Goal: Task Accomplishment & Management: Complete application form

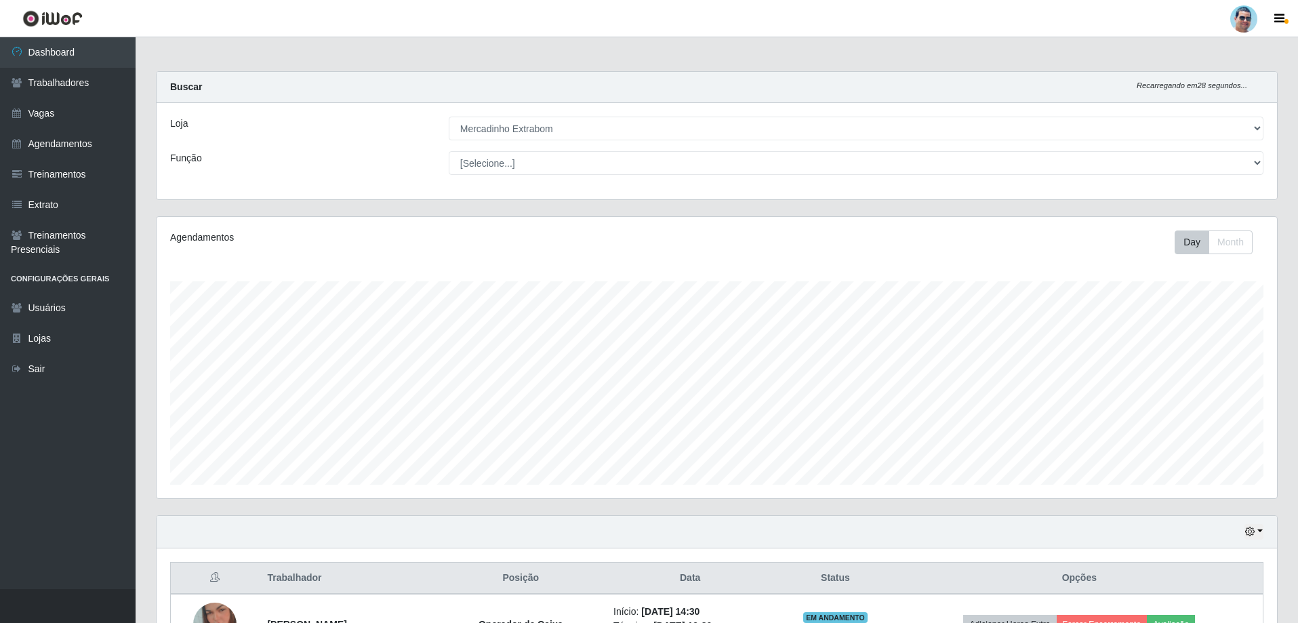
select select "175"
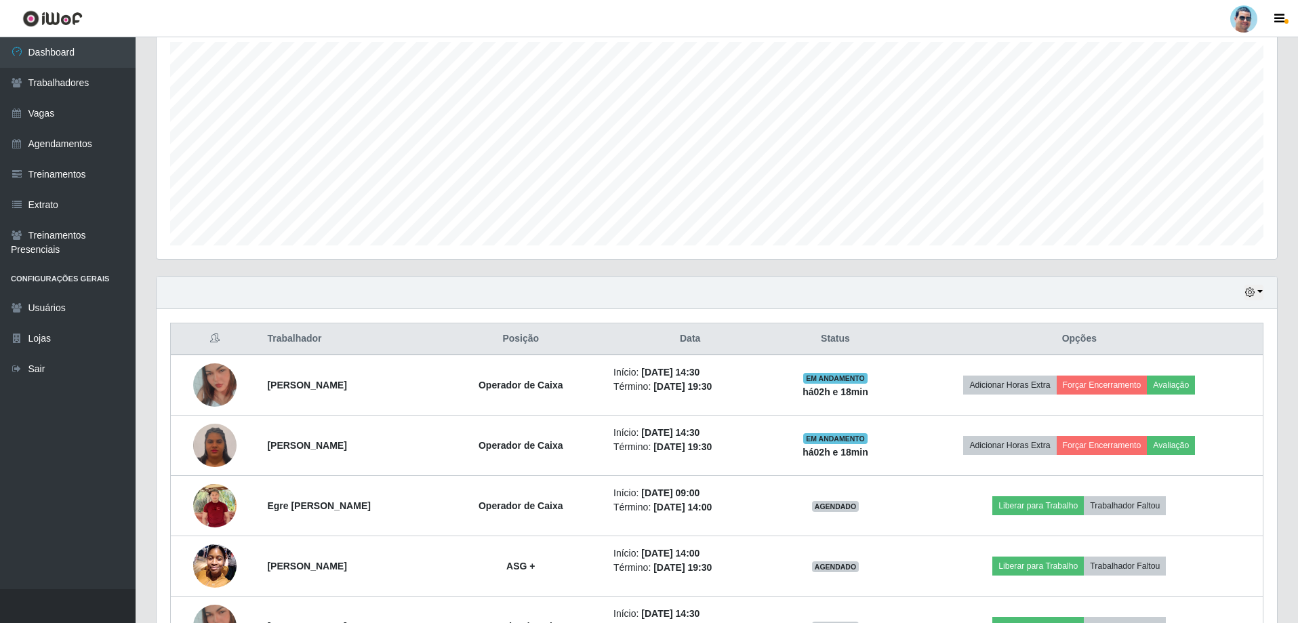
scroll to position [281, 1120]
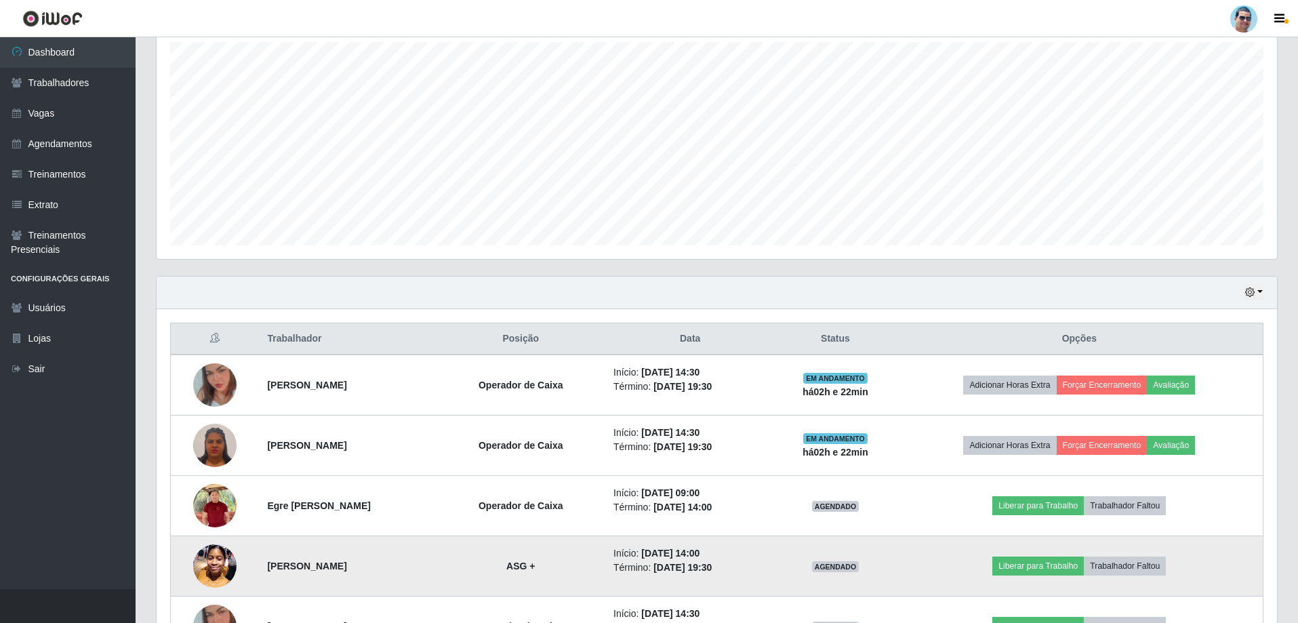
click at [209, 577] on img at bounding box center [214, 566] width 43 height 58
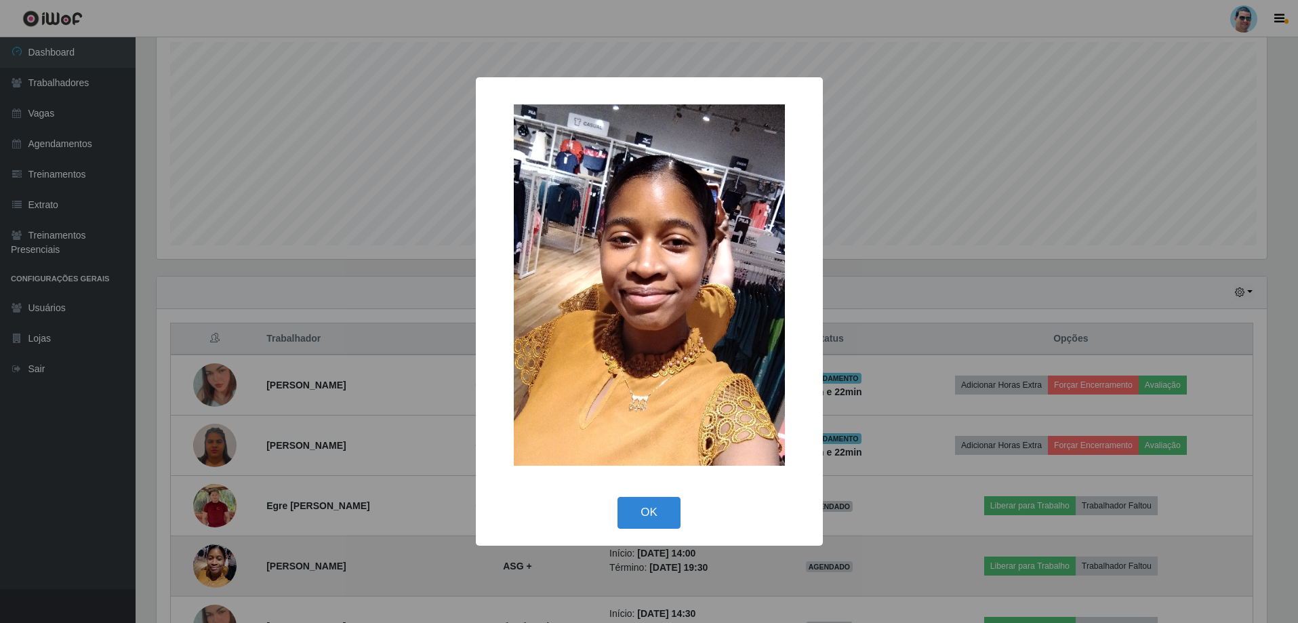
scroll to position [281, 1113]
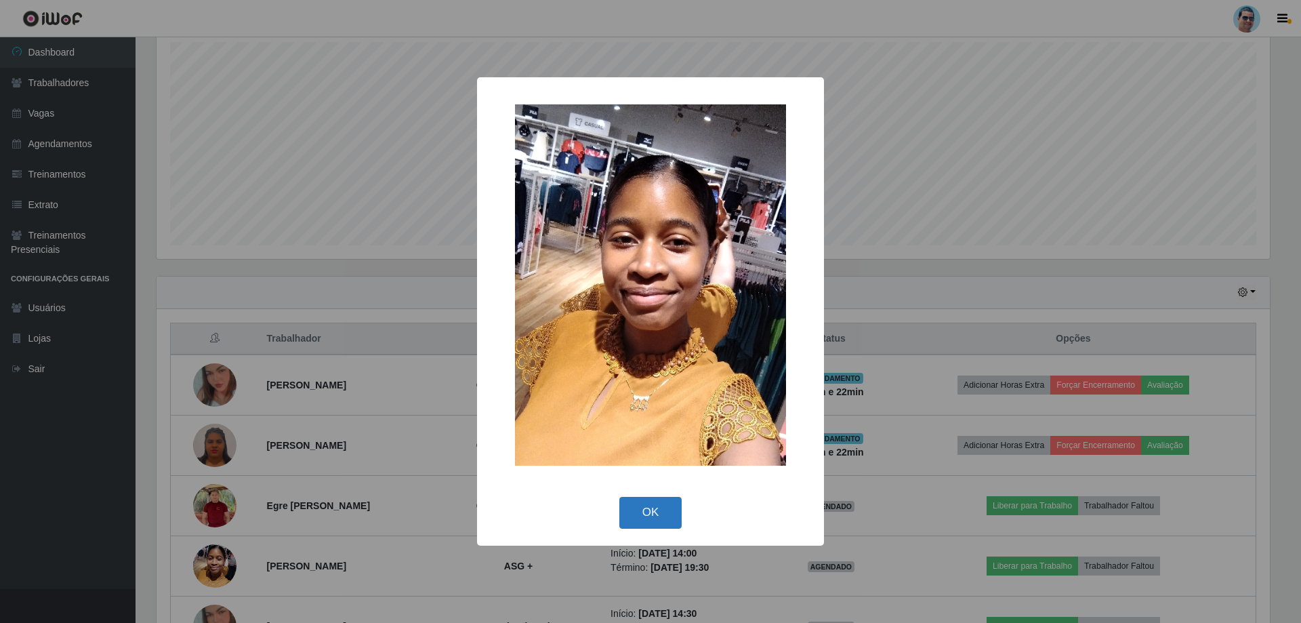
click at [627, 513] on button "OK" at bounding box center [650, 513] width 63 height 32
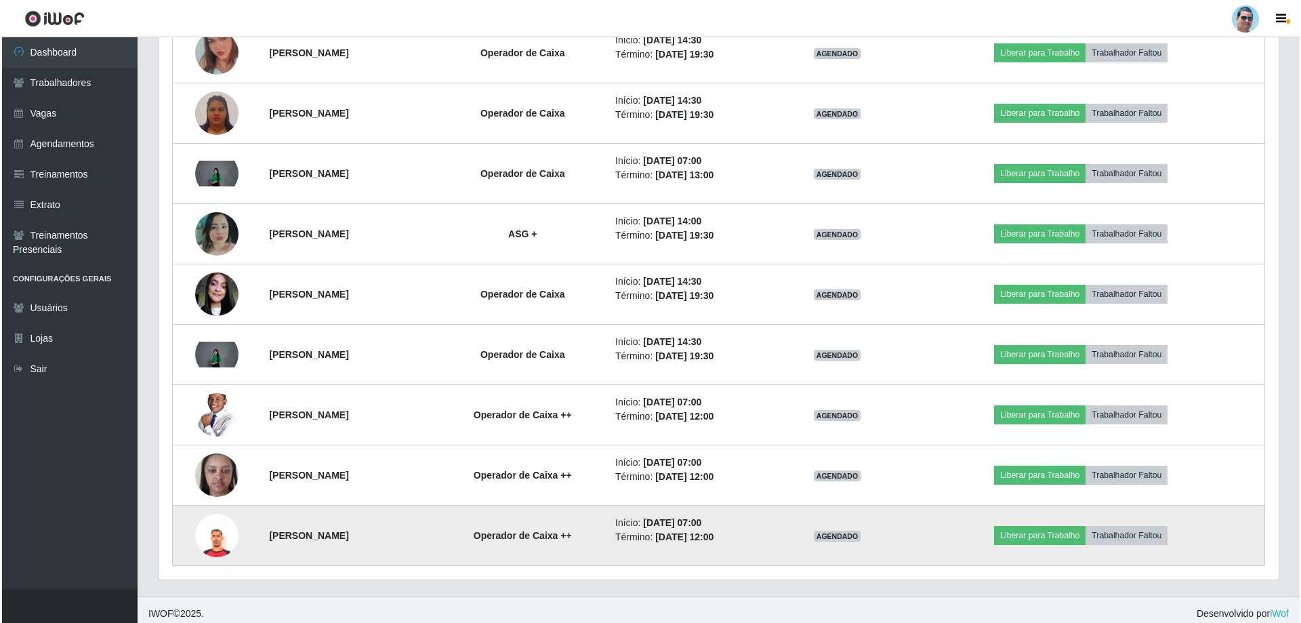
scroll to position [820, 0]
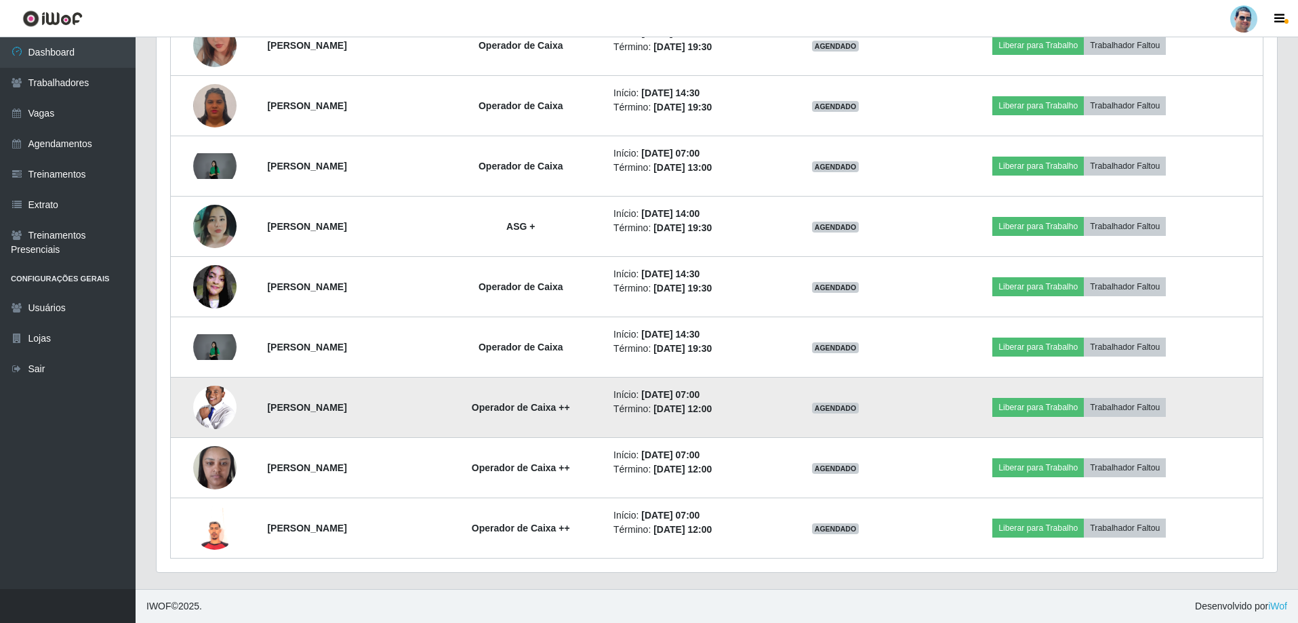
click at [205, 396] on img at bounding box center [214, 407] width 43 height 65
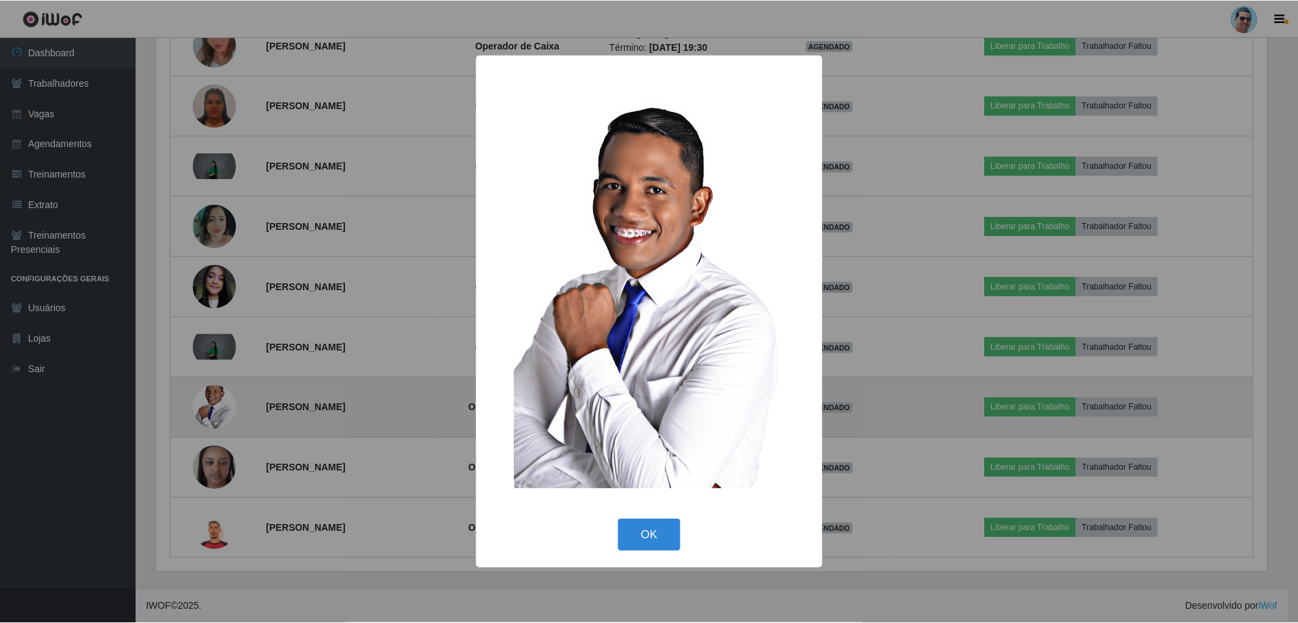
scroll to position [281, 1113]
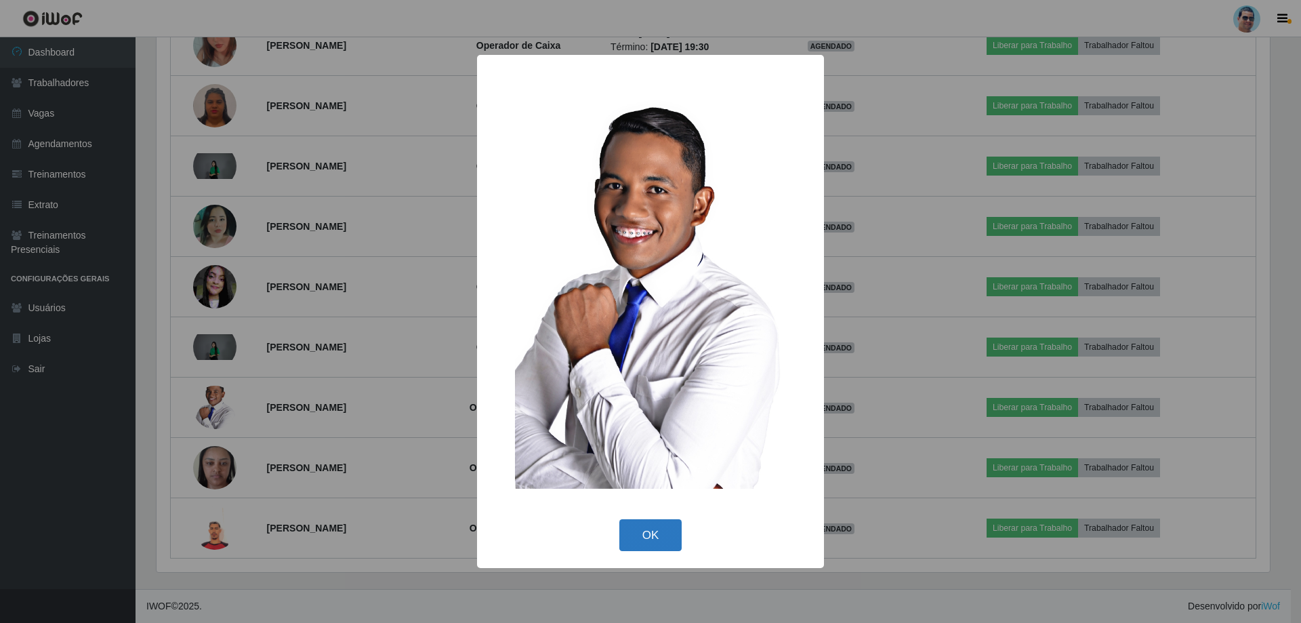
click at [633, 529] on button "OK" at bounding box center [650, 535] width 63 height 32
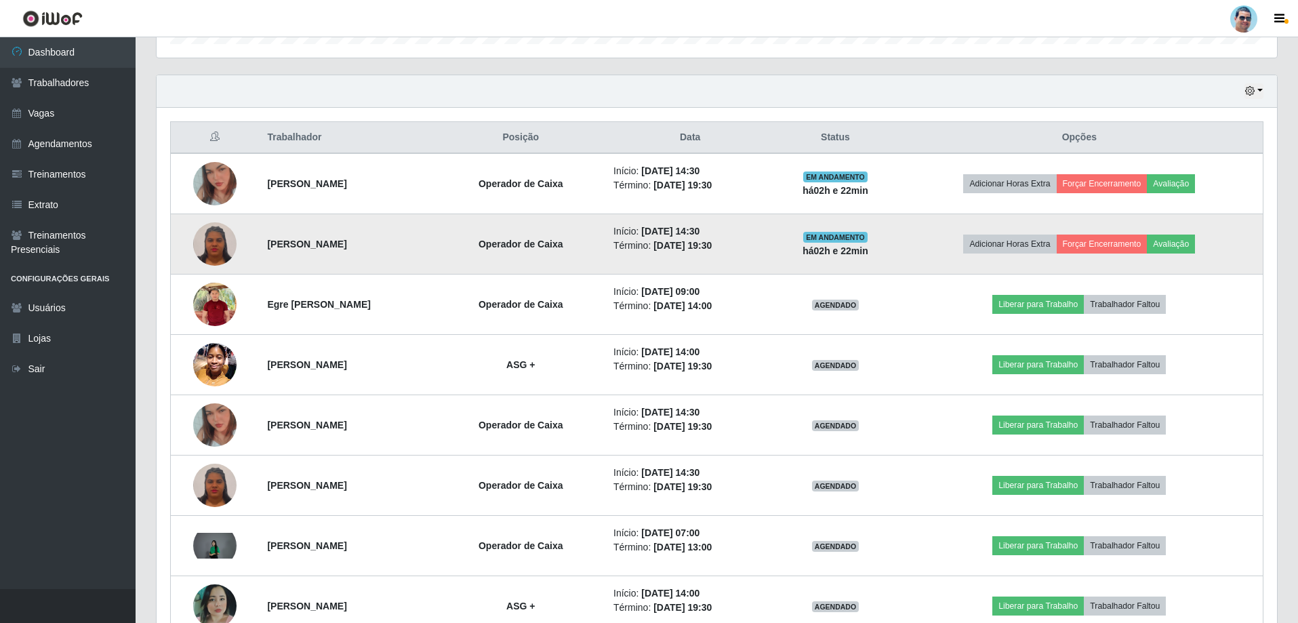
scroll to position [278, 0]
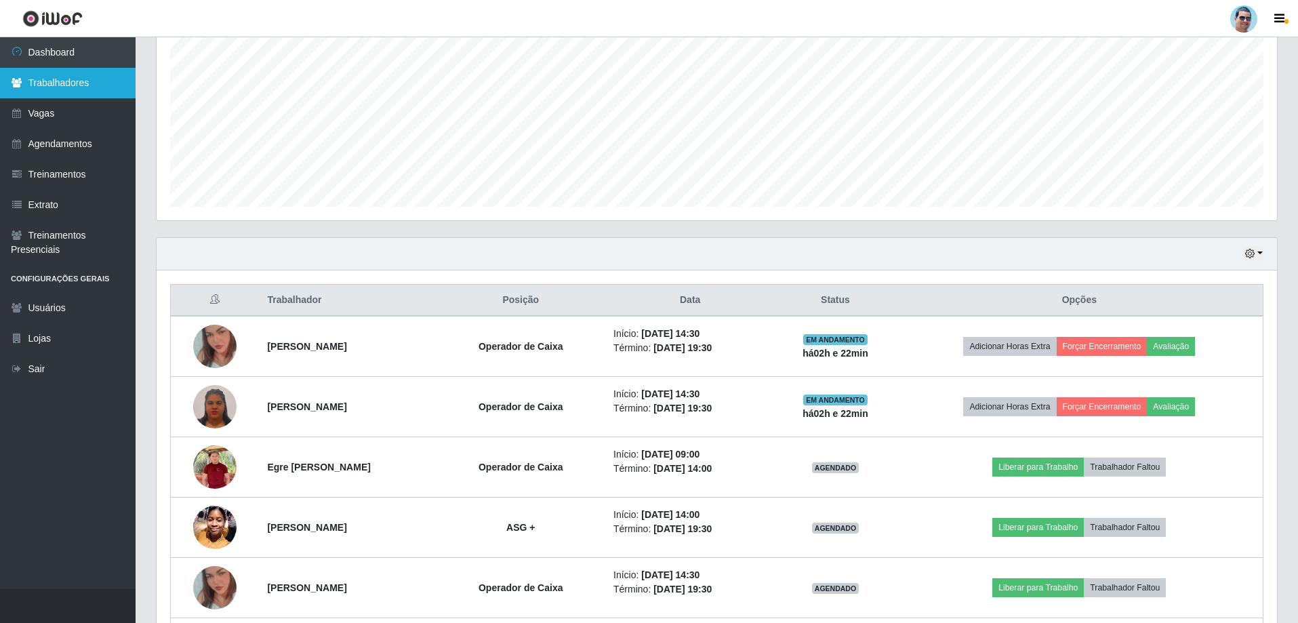
click at [82, 81] on link "Trabalhadores" at bounding box center [68, 83] width 136 height 30
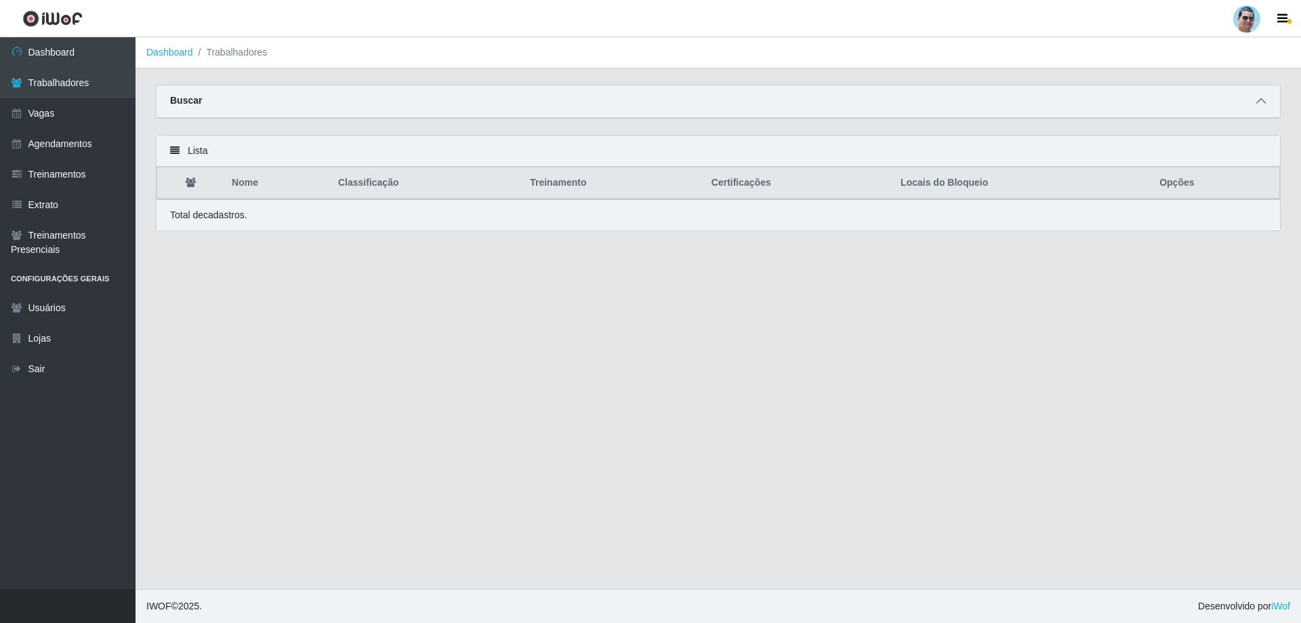
click at [1262, 99] on icon at bounding box center [1260, 100] width 9 height 9
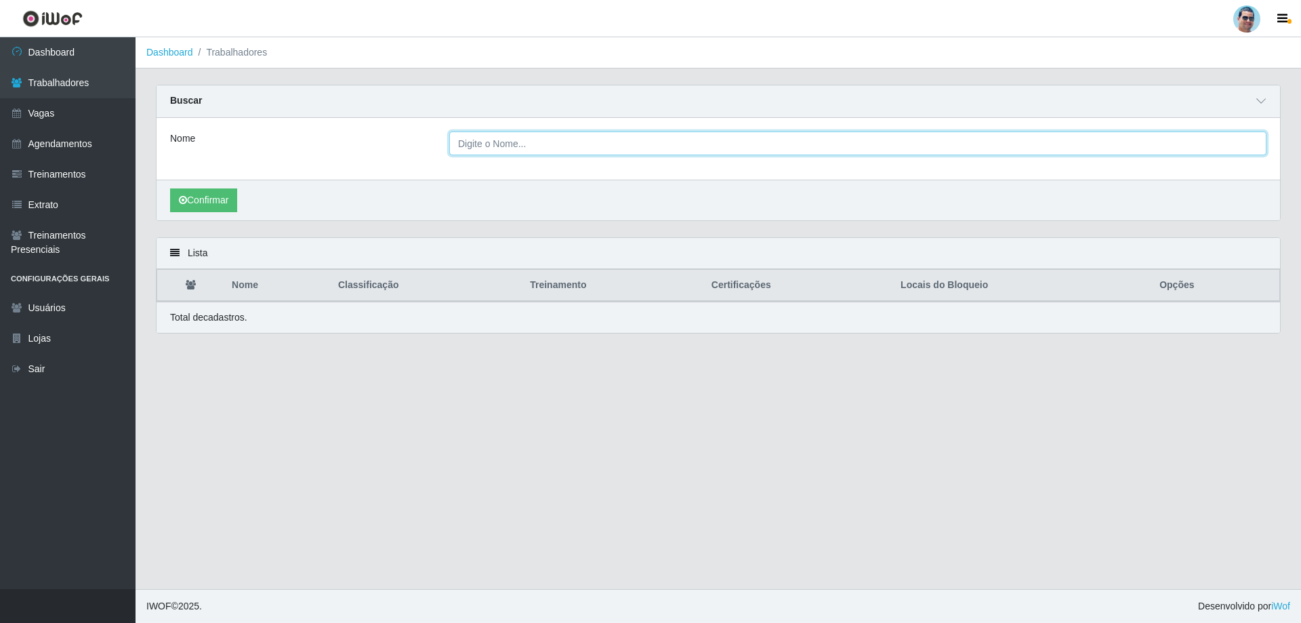
click at [656, 136] on input "Nome" at bounding box center [857, 143] width 817 height 24
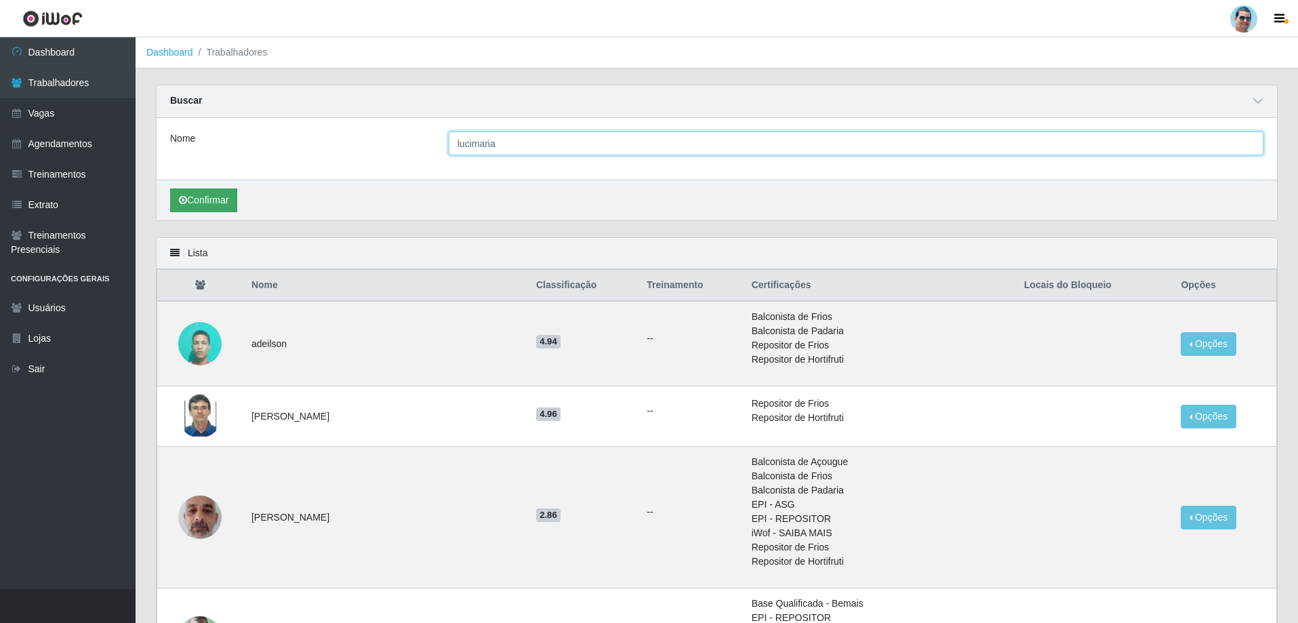
type input "lucimaria"
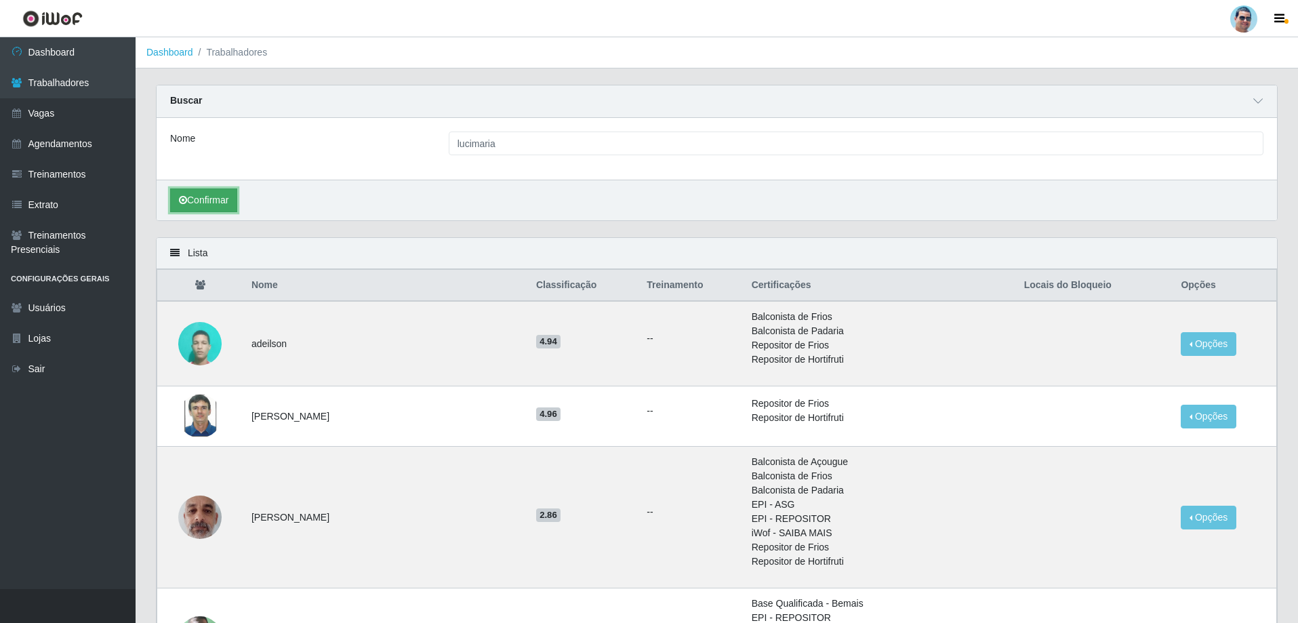
click at [182, 193] on button "Confirmar" at bounding box center [203, 200] width 67 height 24
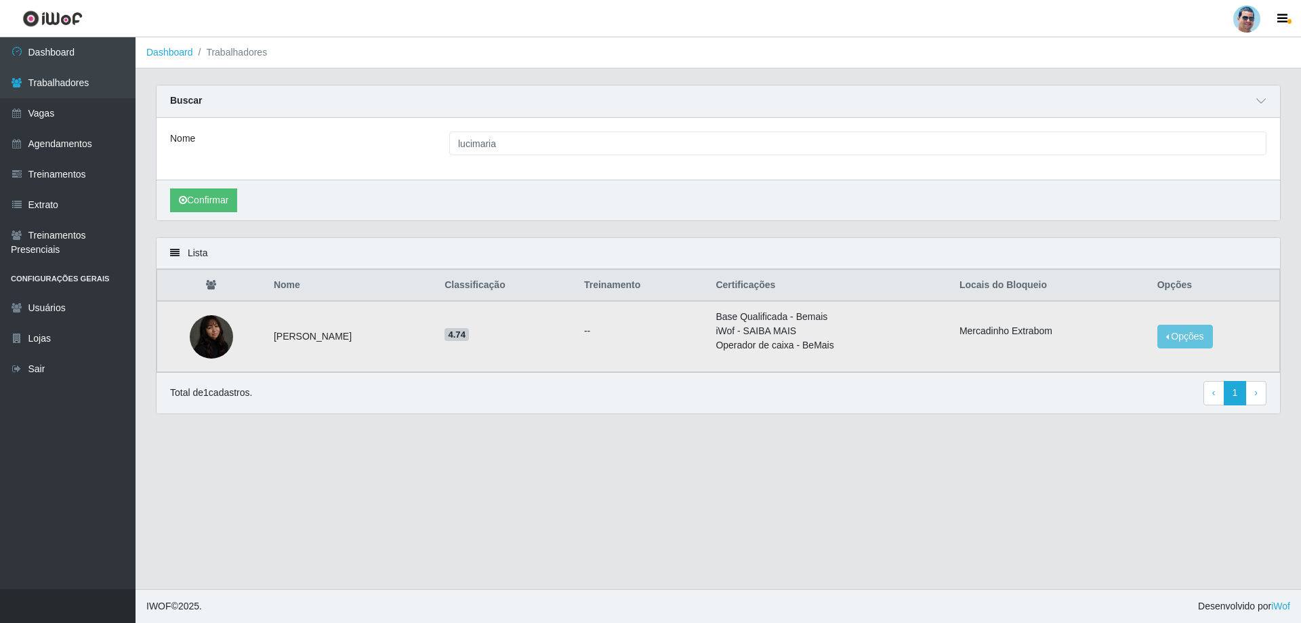
click at [205, 337] on img at bounding box center [211, 336] width 43 height 55
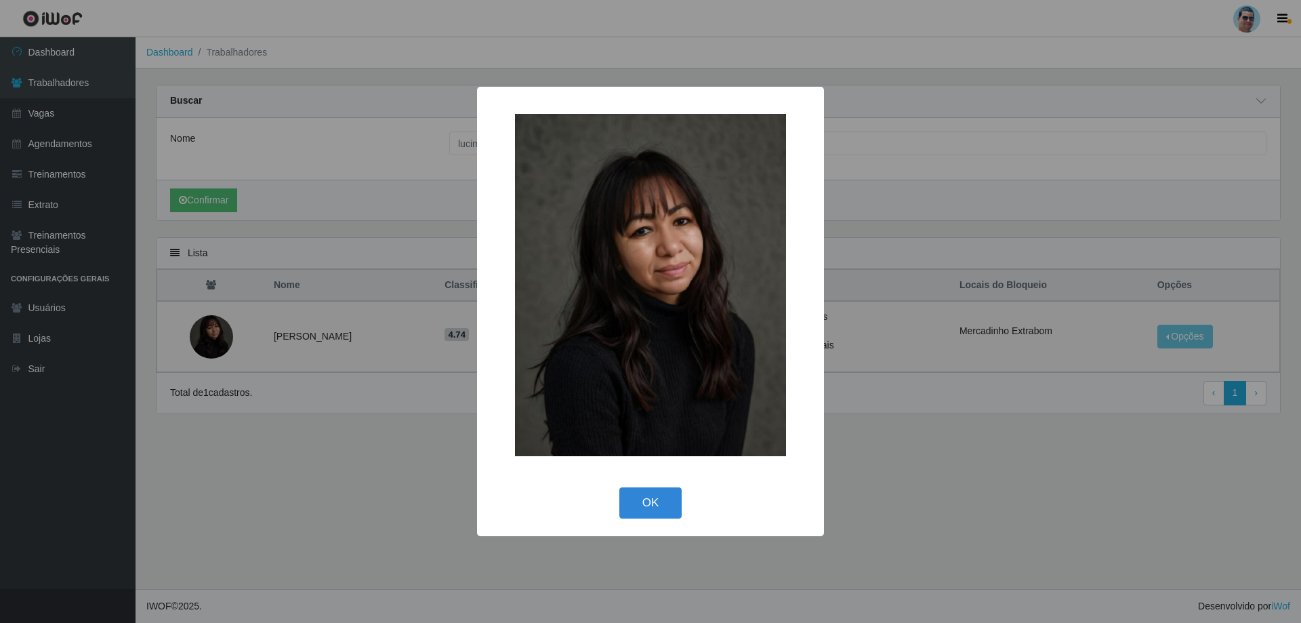
click at [712, 370] on img at bounding box center [650, 285] width 271 height 342
click at [655, 491] on button "OK" at bounding box center [650, 503] width 63 height 32
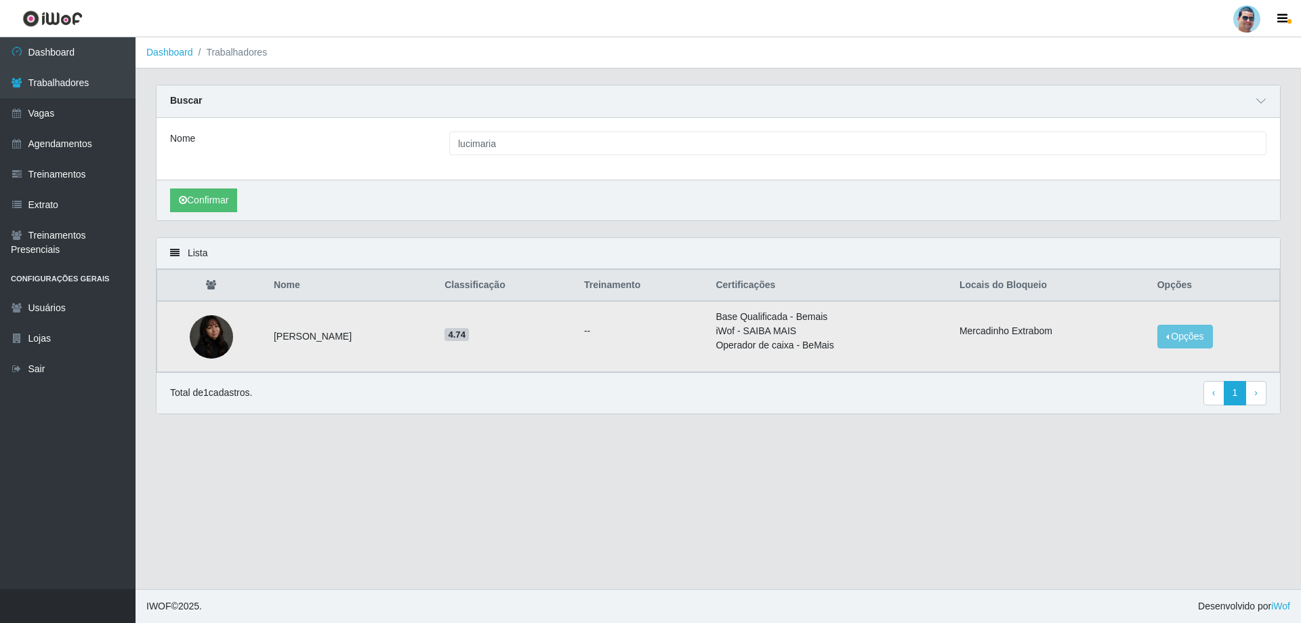
click at [205, 333] on img at bounding box center [211, 336] width 43 height 55
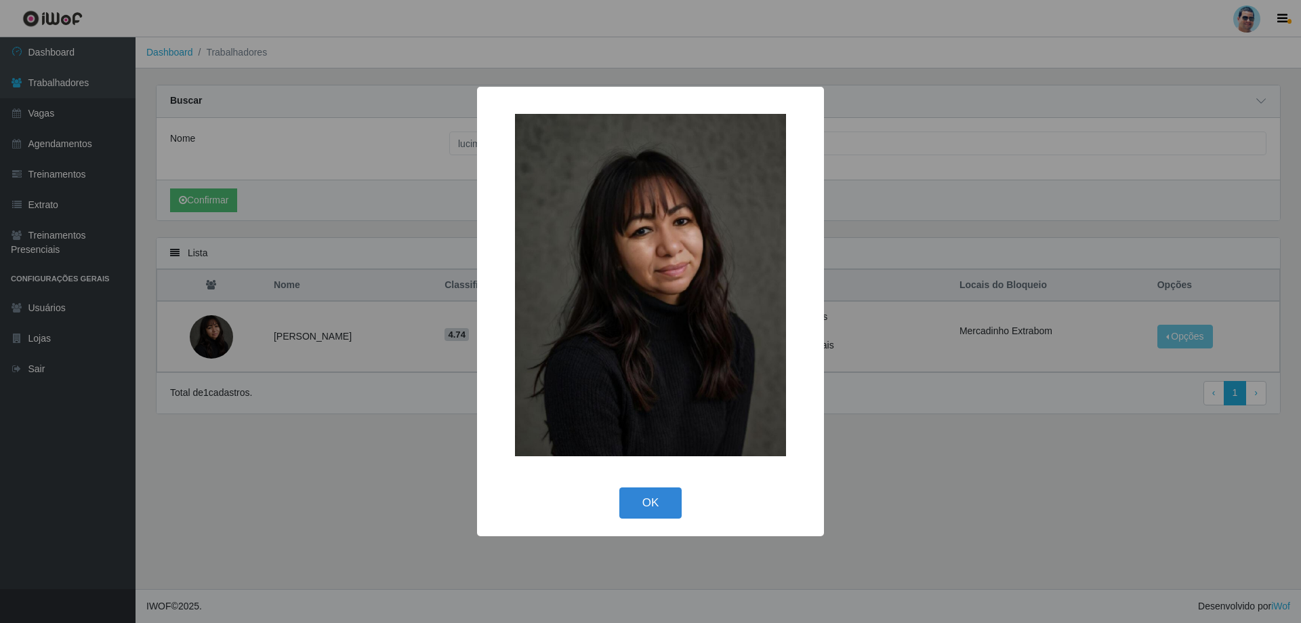
click at [1033, 488] on div "× OK Cancel" at bounding box center [650, 311] width 1301 height 623
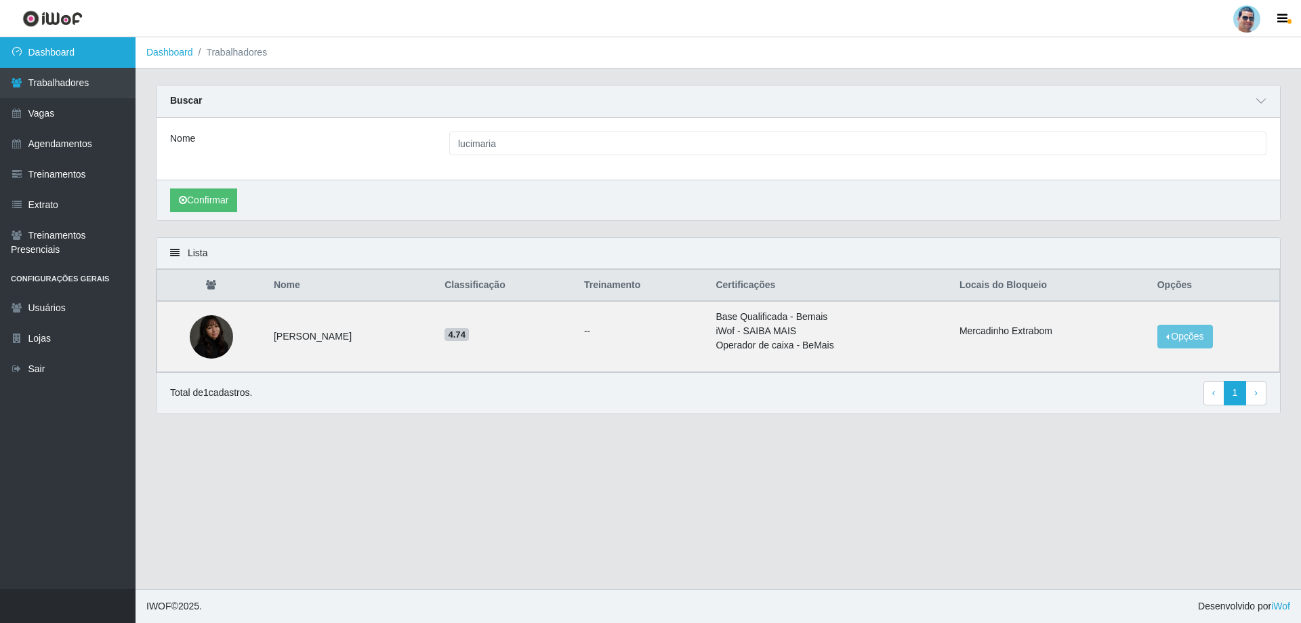
click at [90, 49] on link "Dashboard" at bounding box center [68, 52] width 136 height 30
